Goal: Information Seeking & Learning: Learn about a topic

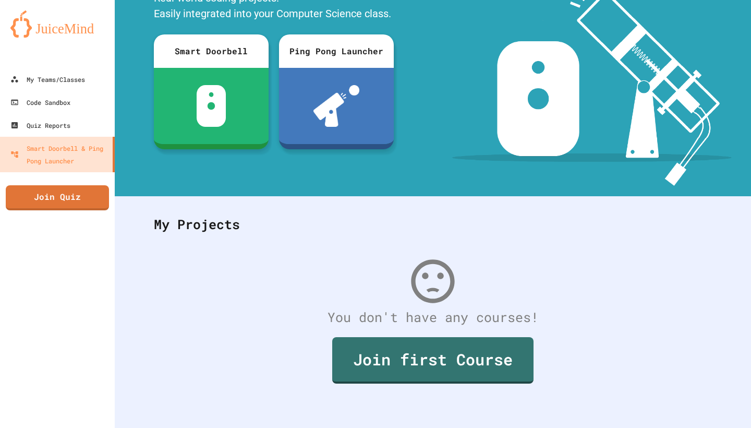
scroll to position [87, 0]
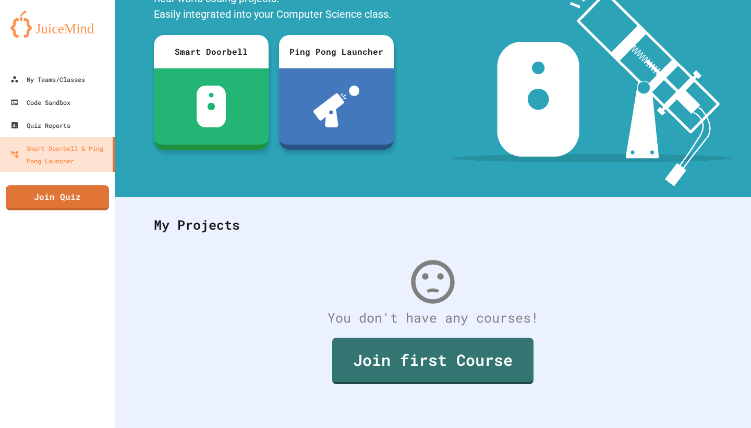
click at [384, 300] on div "You don't have any courses! Join first Course" at bounding box center [432, 333] width 579 height 176
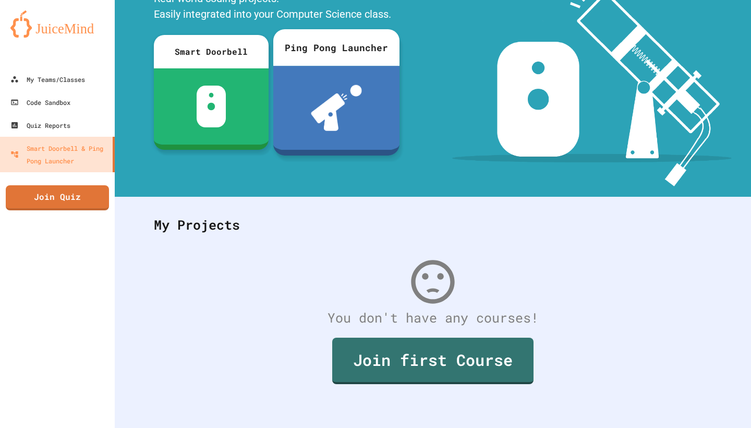
click at [356, 106] on img at bounding box center [336, 108] width 51 height 46
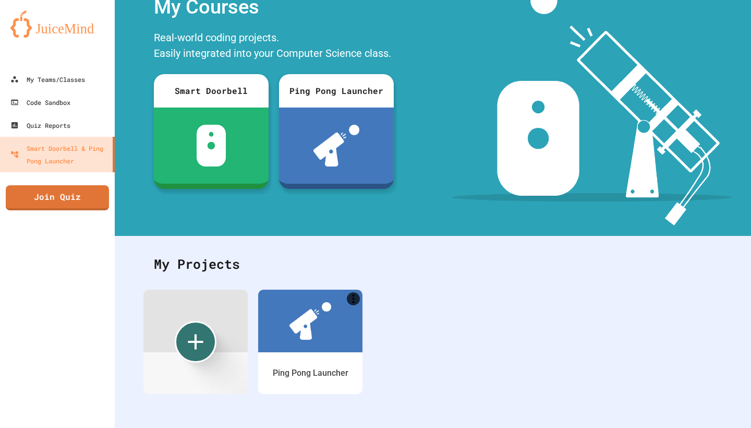
scroll to position [47, 0]
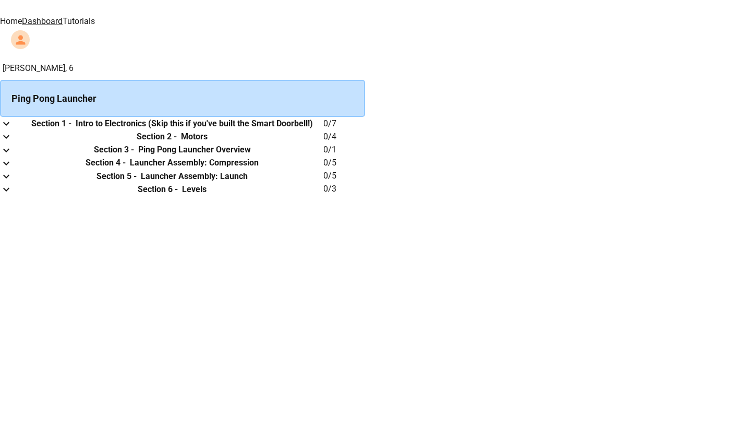
click at [21, 196] on td "collapsible table" at bounding box center [10, 188] width 21 height 13
click at [13, 196] on icon "expand row" at bounding box center [6, 189] width 13 height 13
click at [36, 209] on th "Chapter 1" at bounding box center [18, 202] width 36 height 13
click at [36, 209] on h6 "Chapter 1" at bounding box center [18, 202] width 36 height 13
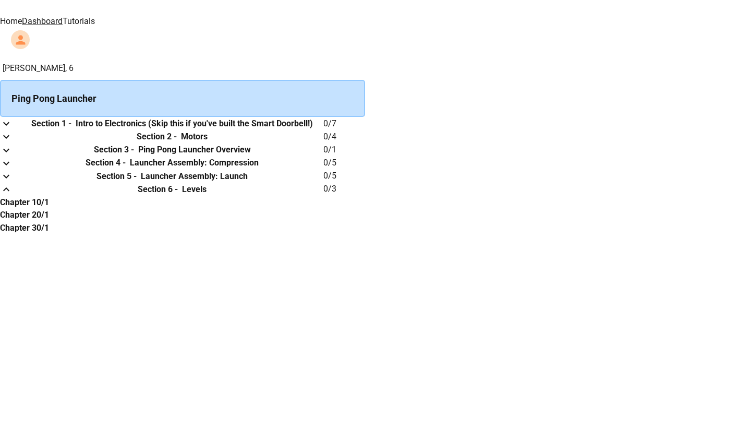
click at [36, 209] on th "Chapter 1" at bounding box center [18, 202] width 36 height 13
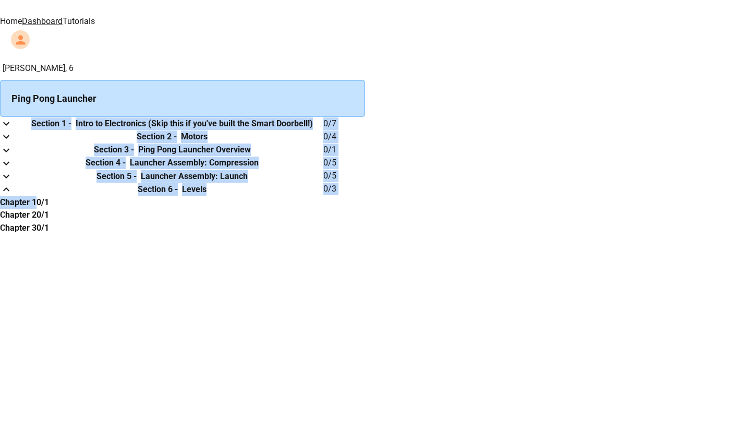
drag, startPoint x: 304, startPoint y: 307, endPoint x: 160, endPoint y: 312, distance: 144.5
click at [161, 234] on div "[PERSON_NAME], 6 Ping Pong Launcher Section 1 - Intro to Electronics (Skip this…" at bounding box center [375, 148] width 751 height 172
click at [89, 234] on div "[PERSON_NAME], 6 Ping Pong Launcher Section 1 - Intro to Electronics (Skip this…" at bounding box center [375, 148] width 751 height 172
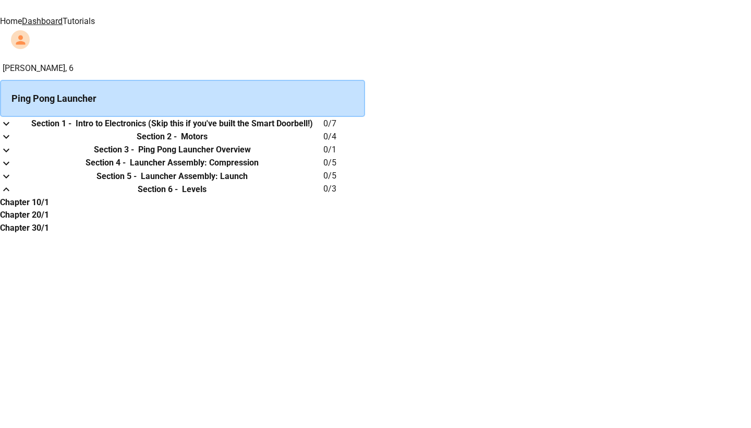
scroll to position [0, 0]
